Goal: Information Seeking & Learning: Learn about a topic

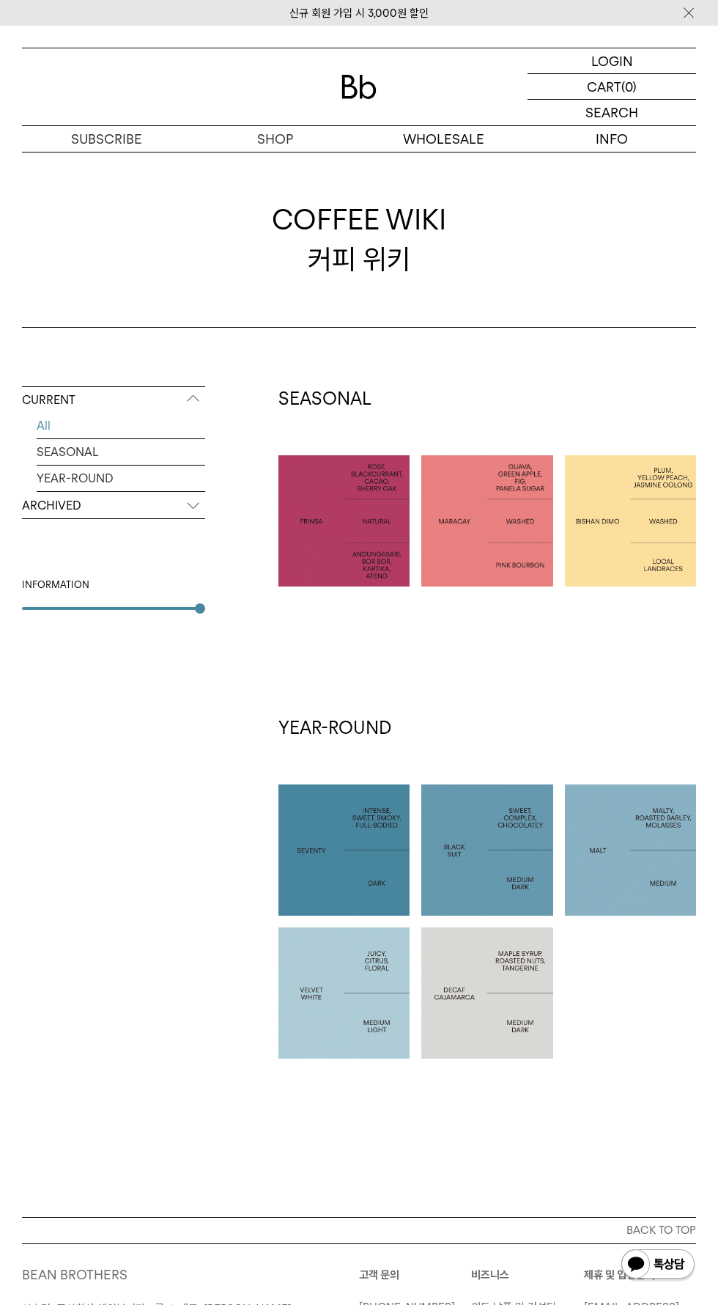
click at [594, 504] on p "ETHIOPIA [PERSON_NAME]" at bounding box center [630, 520] width 131 height 35
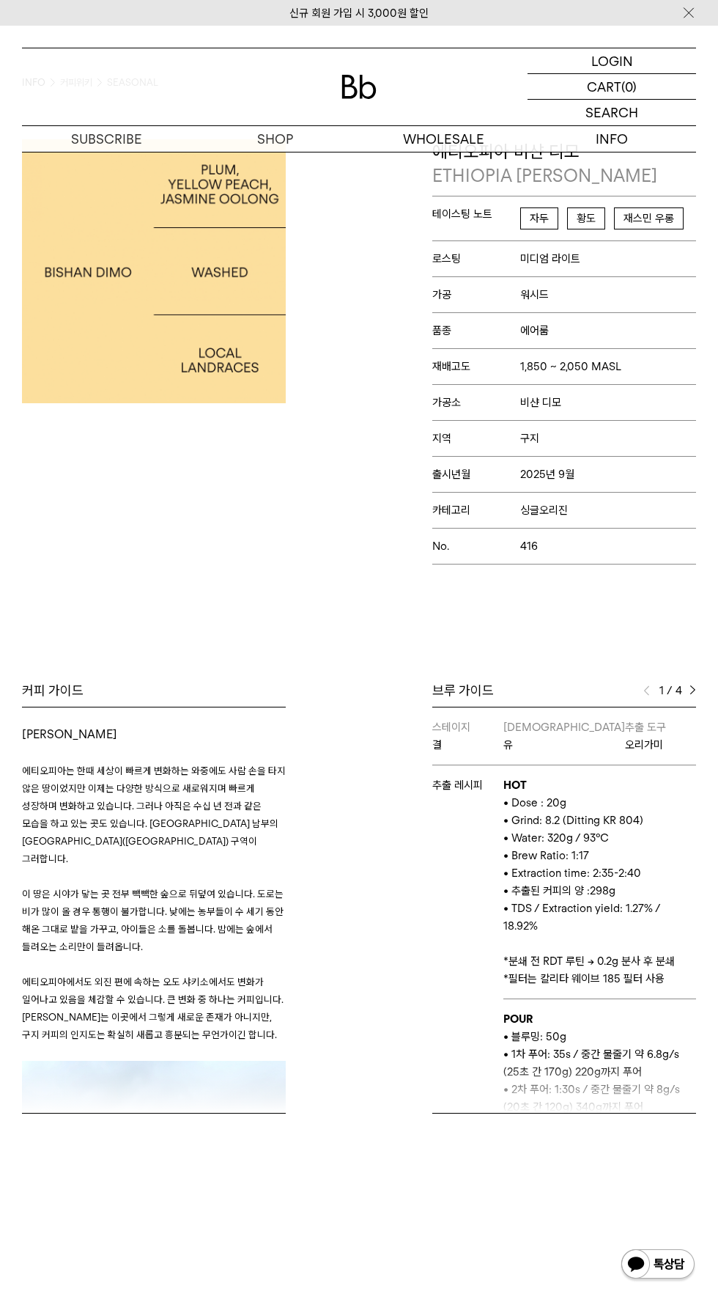
scroll to position [86, 0]
click at [693, 686] on img at bounding box center [693, 688] width 7 height 10
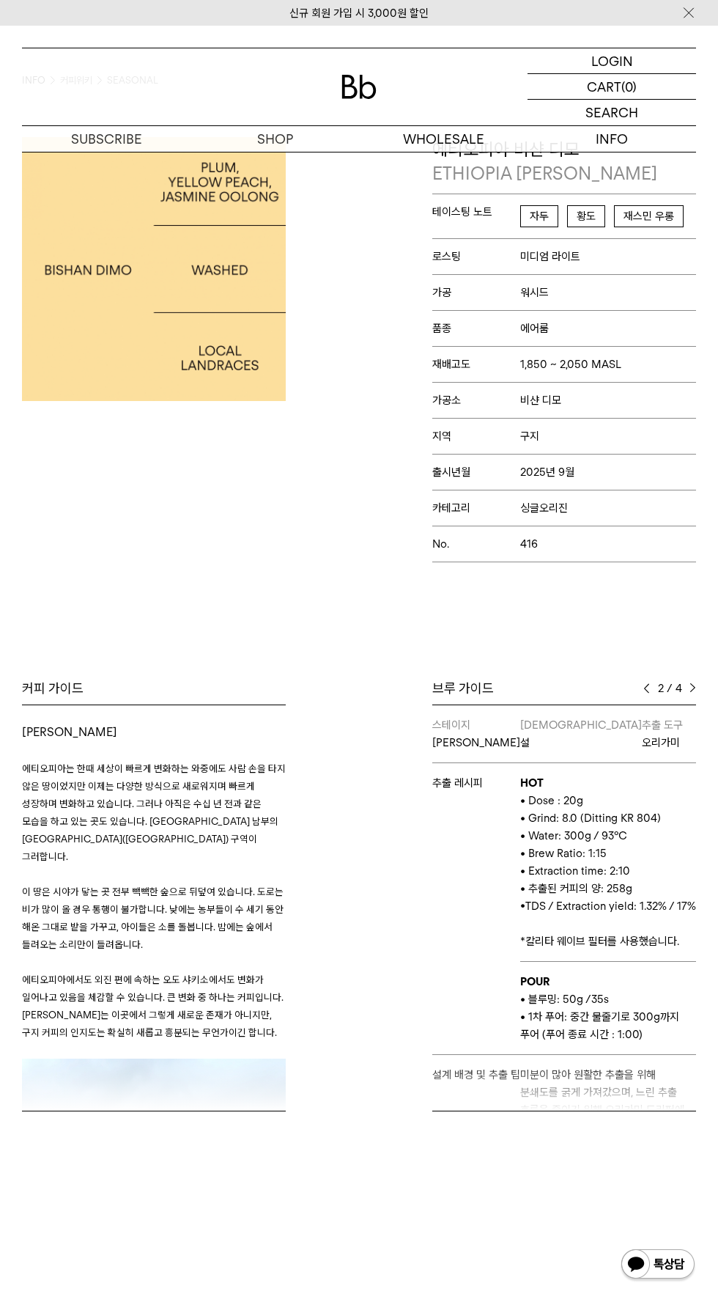
click at [693, 686] on img at bounding box center [693, 688] width 7 height 10
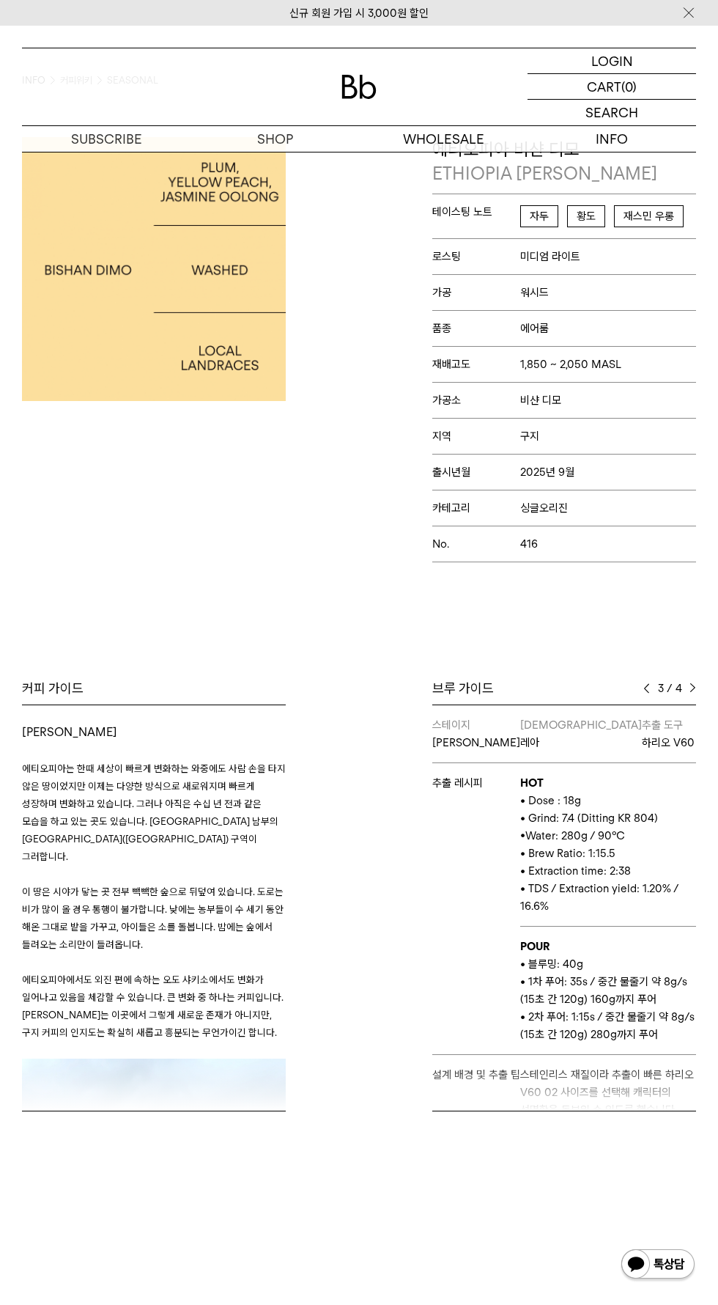
click at [690, 683] on img at bounding box center [693, 688] width 7 height 10
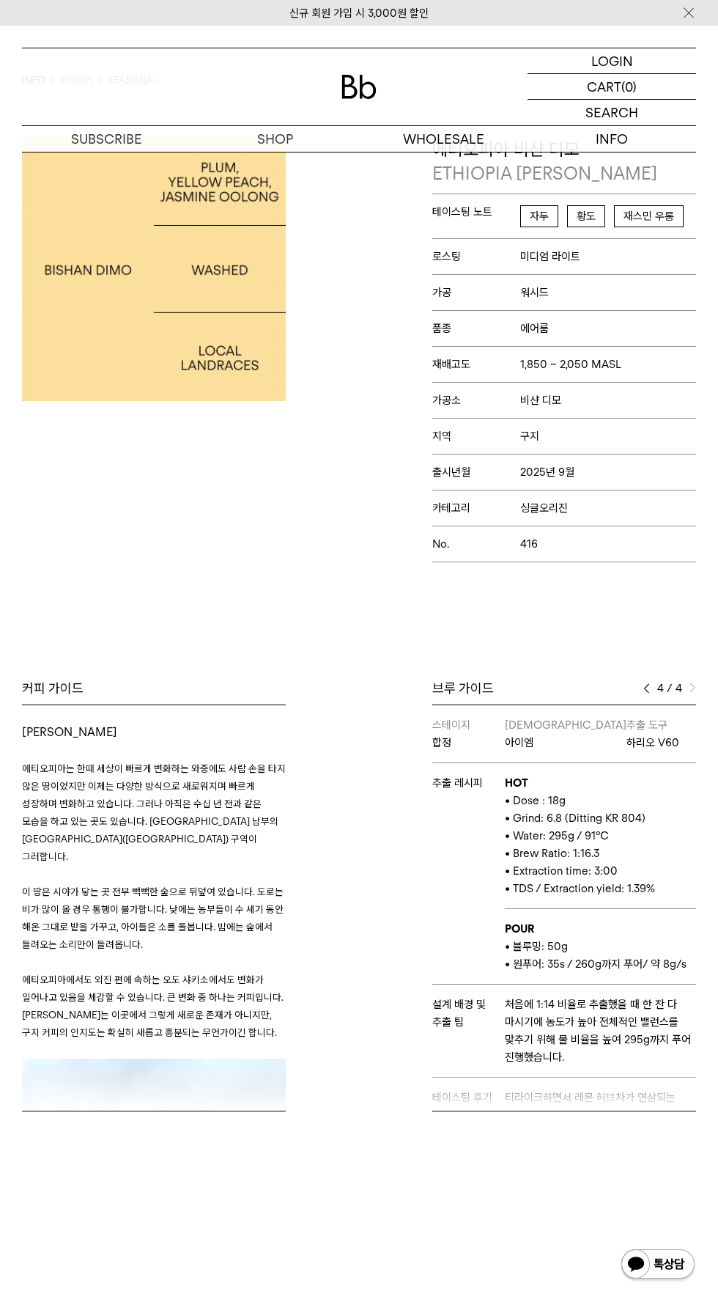
click at [646, 686] on img at bounding box center [647, 688] width 7 height 10
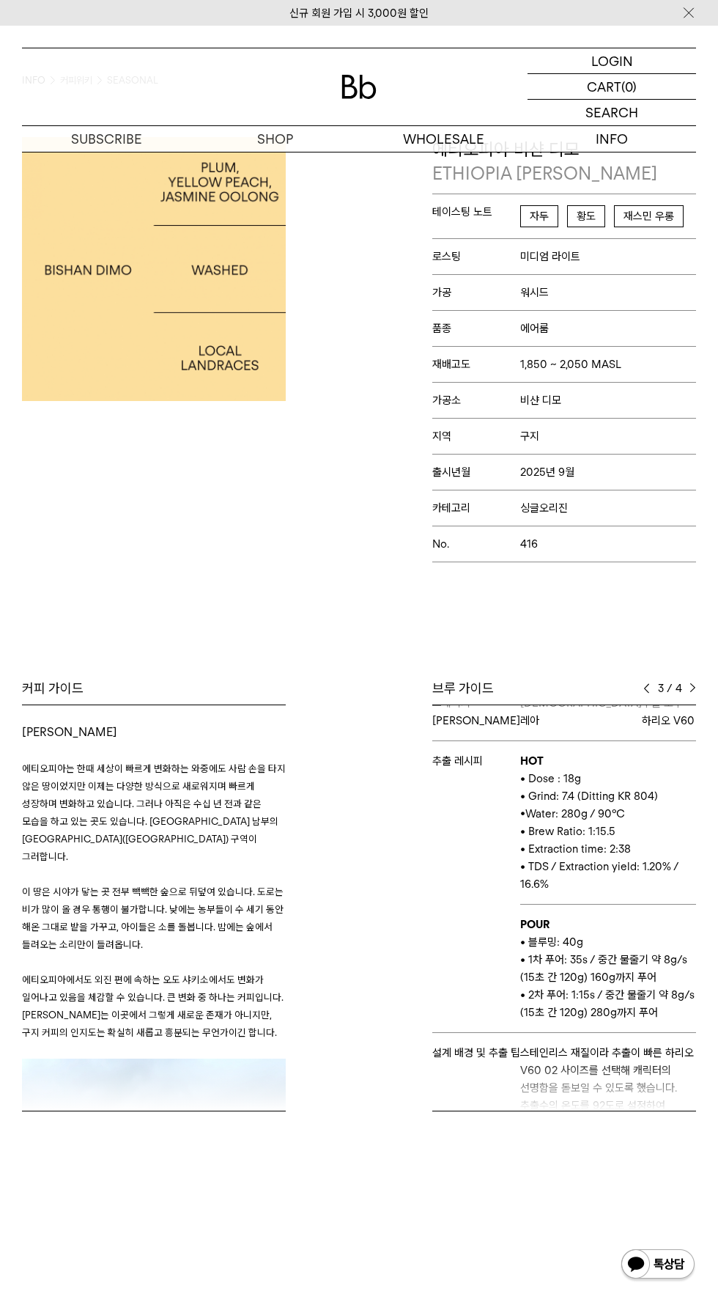
scroll to position [15, 0]
